Goal: Task Accomplishment & Management: Manage account settings

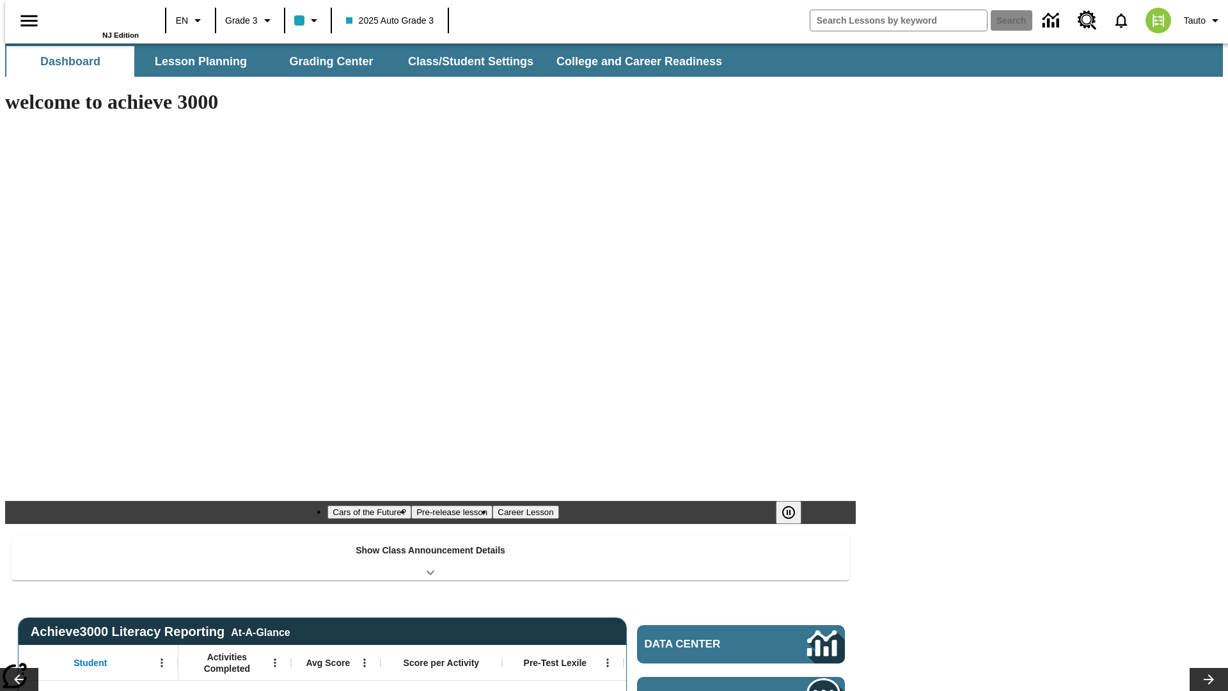
type input "-1"
click at [465, 61] on button "Class/Student Settings" at bounding box center [471, 61] width 147 height 31
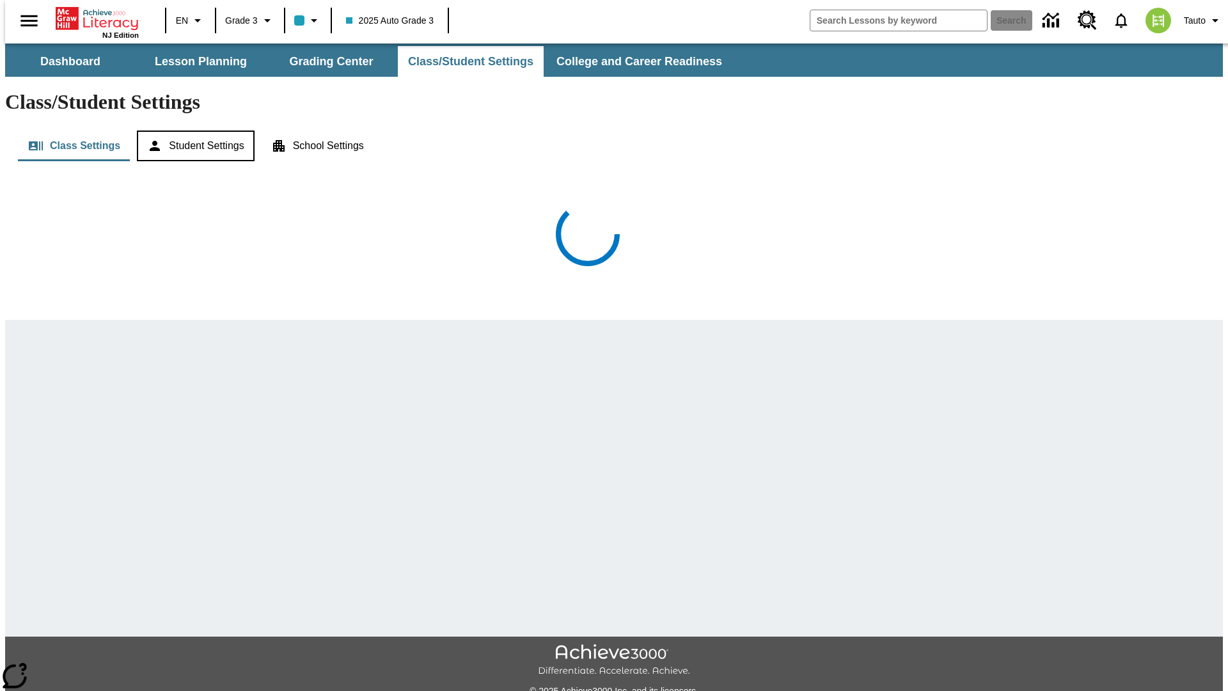
click at [191, 130] on button "Student Settings" at bounding box center [195, 145] width 117 height 31
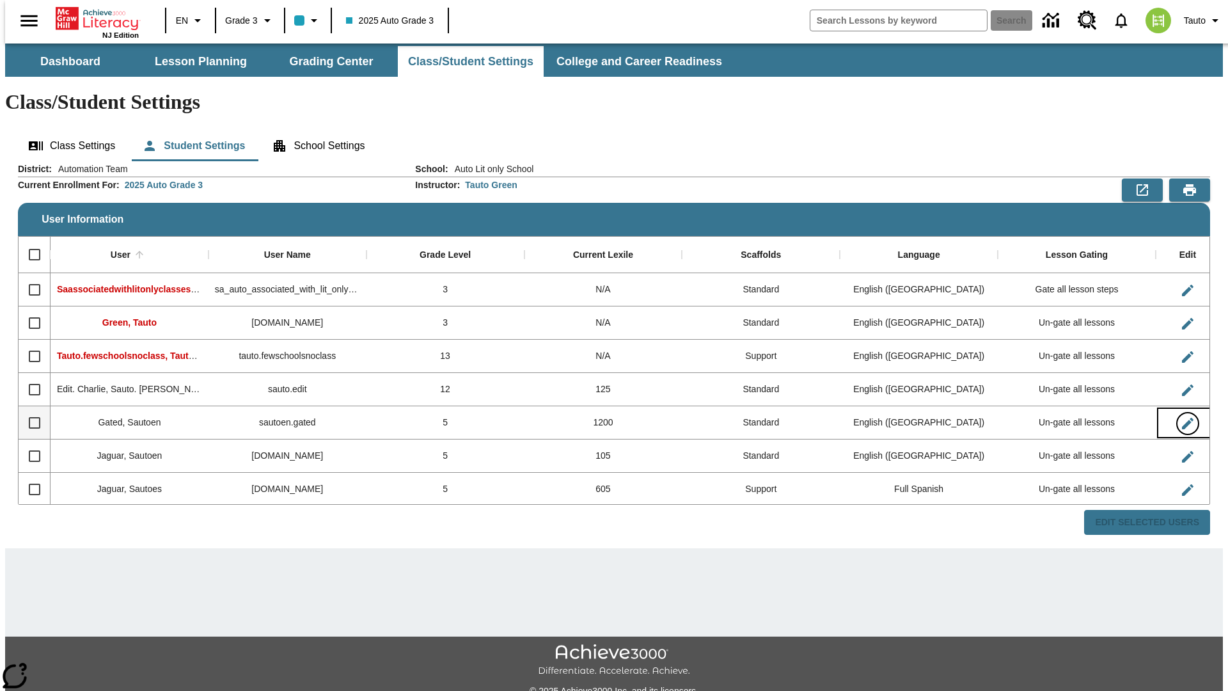
click at [1182, 418] on icon "Edit User" at bounding box center [1188, 424] width 12 height 12
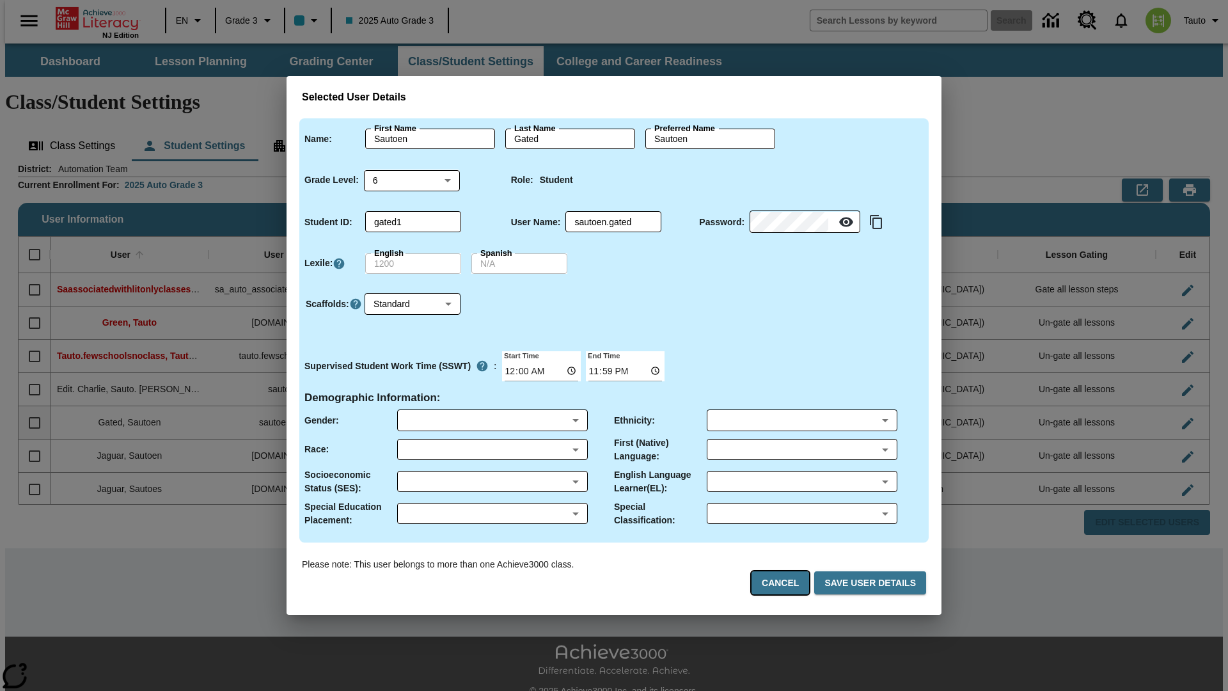
click at [787, 583] on button "Cancel" at bounding box center [780, 583] width 58 height 24
click at [1182, 418] on icon "Edit User" at bounding box center [1188, 424] width 12 height 12
type input "Sauto. [PERSON_NAME]"
type input "Gated. [PERSON_NAME]"
type input "Sauto. [PERSON_NAME].Gated. [PERSON_NAME]"
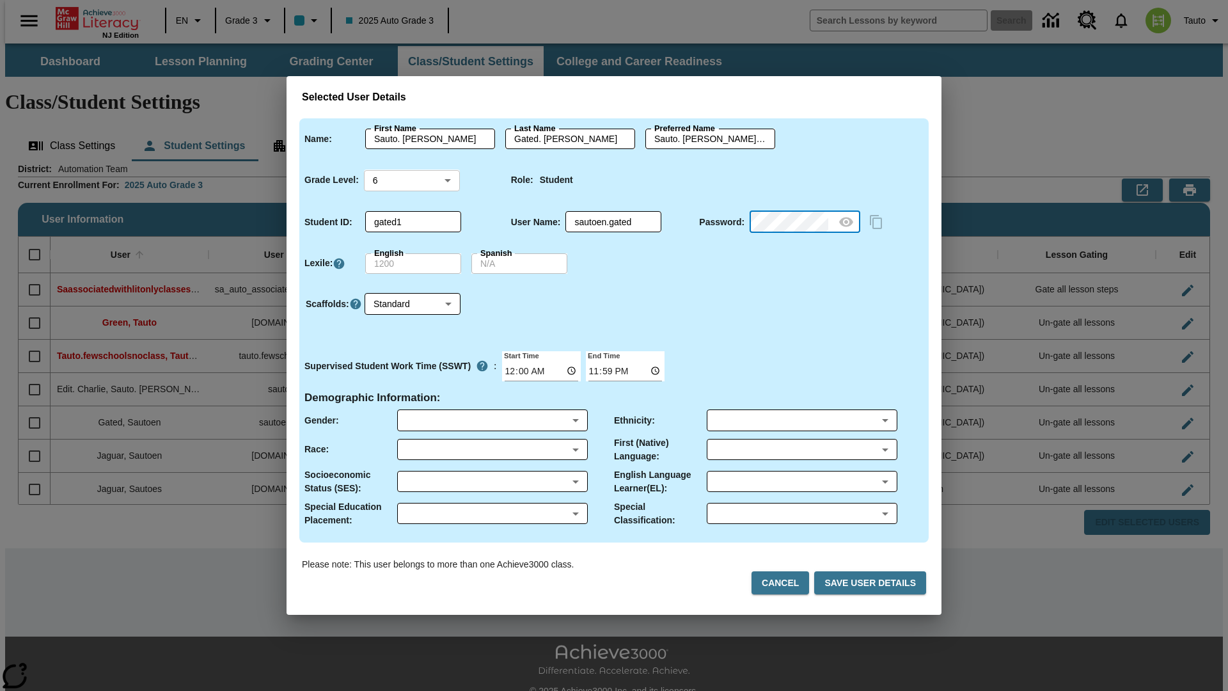
click at [413, 180] on body "Skip to main content NJ Edition EN Grade 3 2025 Auto Grade 3 Search 0 Tauto Das…" at bounding box center [614, 380] width 1218 height 675
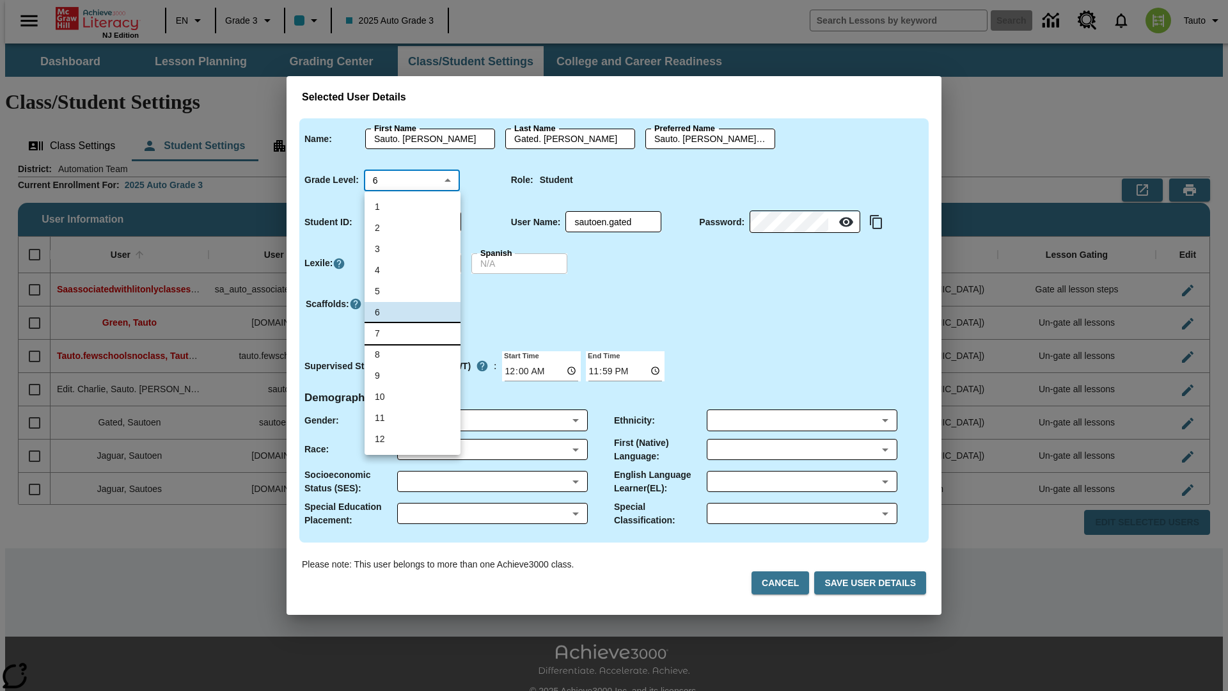
click at [413, 333] on li "7" at bounding box center [413, 333] width 96 height 21
type input "7"
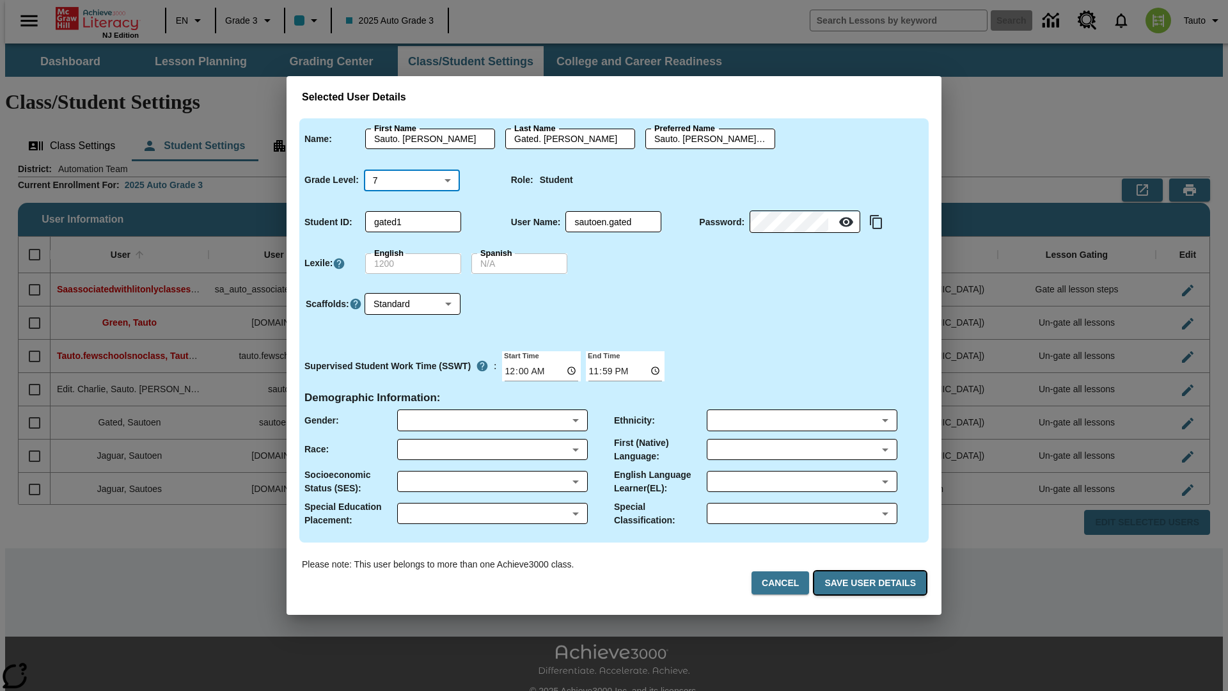
click at [873, 583] on button "Save User Details" at bounding box center [870, 583] width 112 height 24
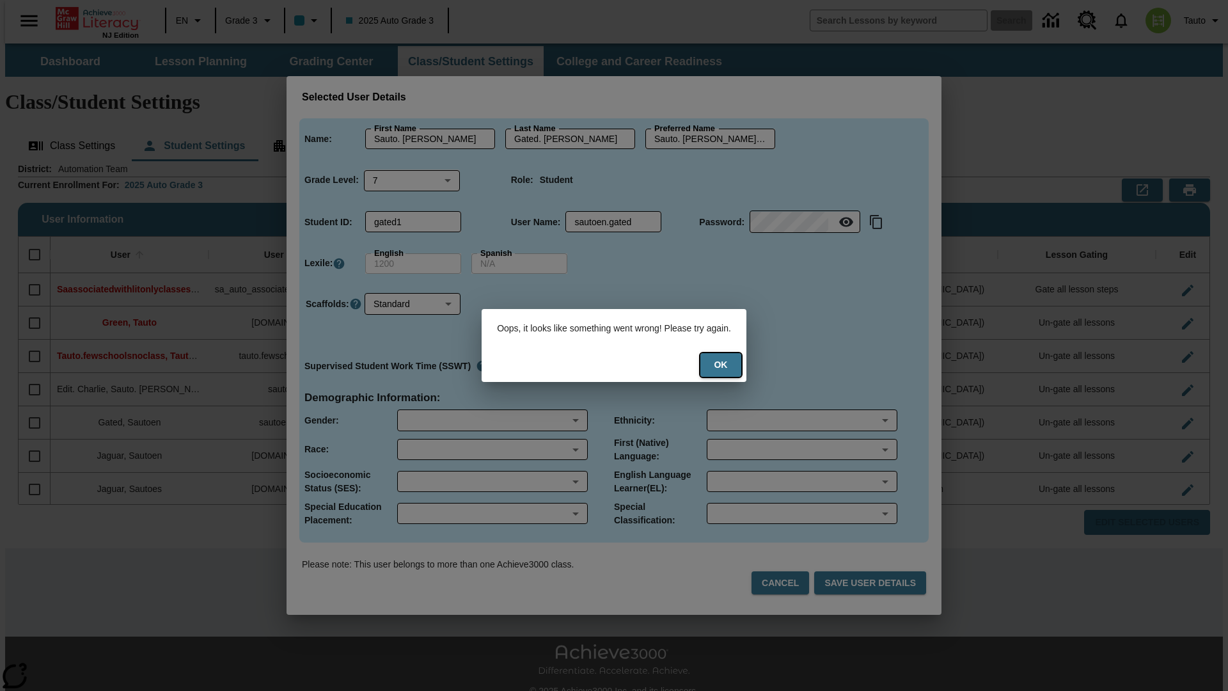
click at [725, 365] on button "Ok" at bounding box center [720, 365] width 41 height 24
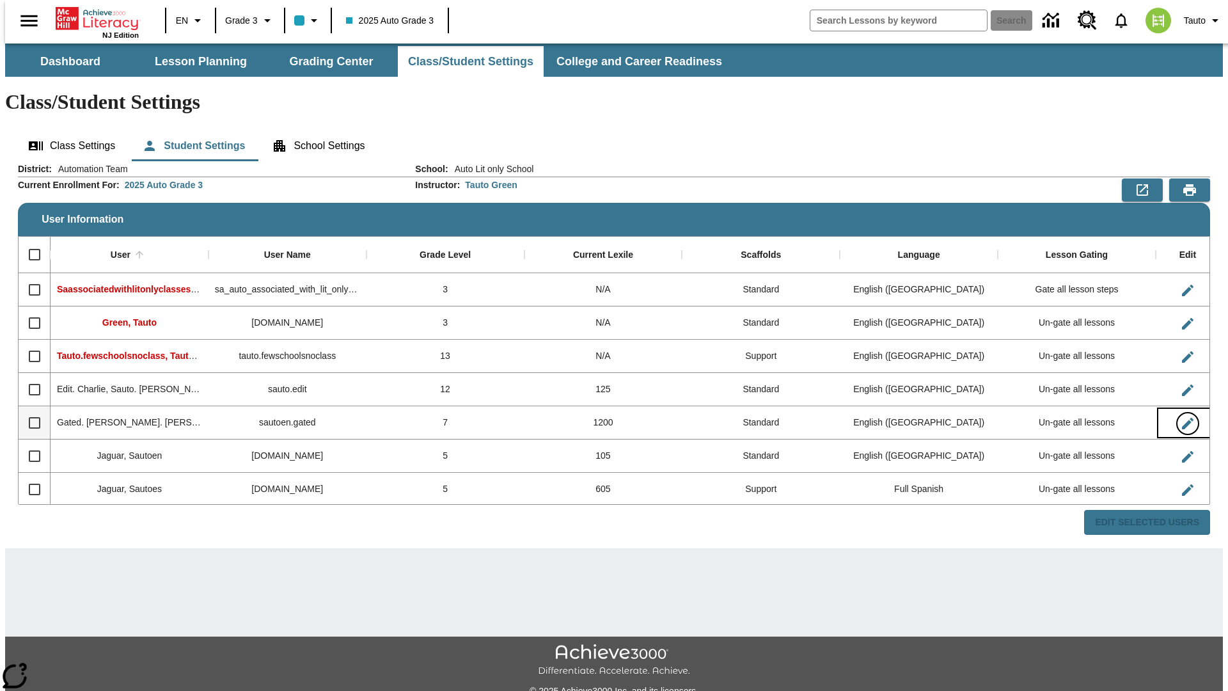
click at [1182, 418] on icon "Edit User" at bounding box center [1188, 424] width 12 height 12
